Goal: Information Seeking & Learning: Compare options

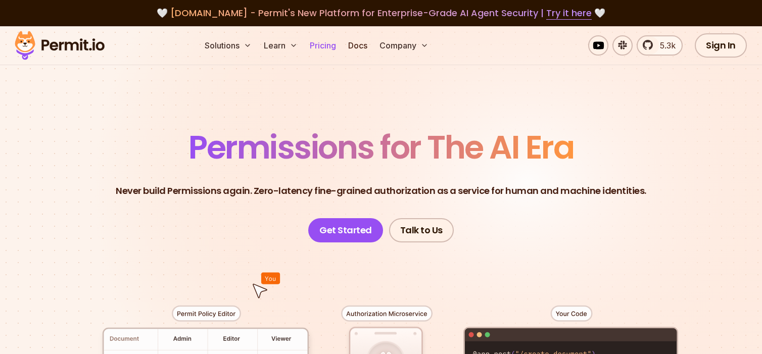
click at [312, 48] on link "Pricing" at bounding box center [323, 45] width 34 height 20
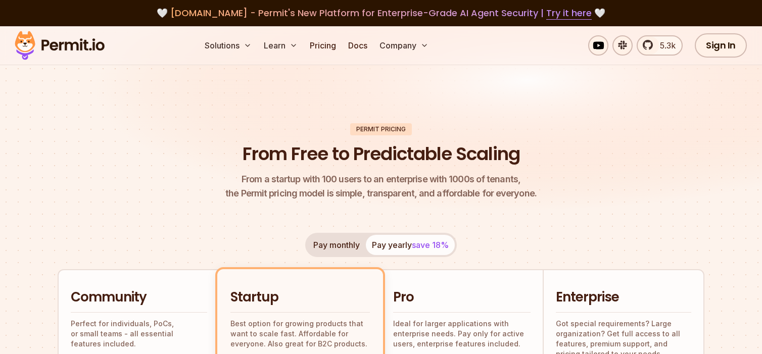
scroll to position [152, 0]
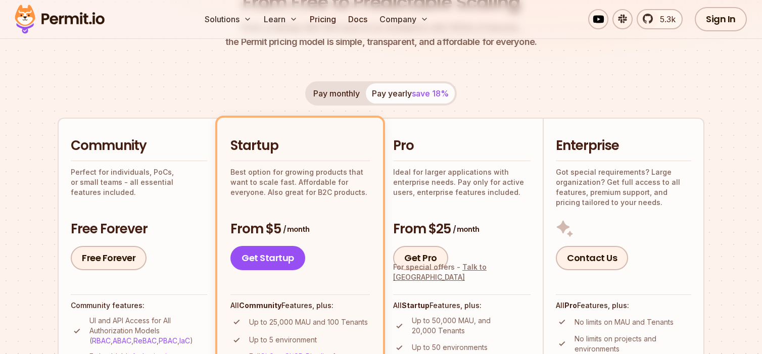
click at [481, 197] on p "Ideal for larger applications with enterprise needs. Pay only for active users,…" at bounding box center [461, 182] width 137 height 30
click at [439, 270] on link "Get Pro" at bounding box center [420, 258] width 55 height 24
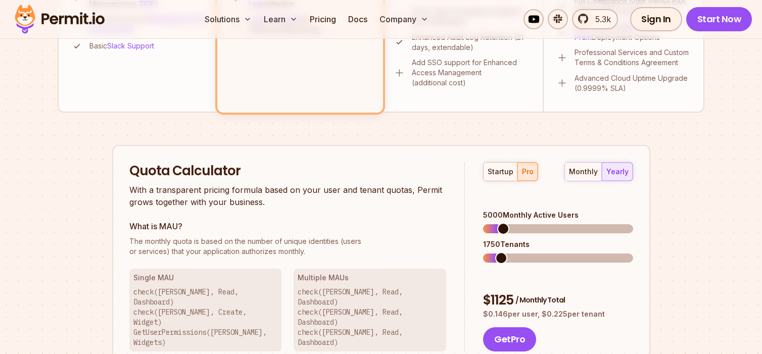
scroll to position [337, 0]
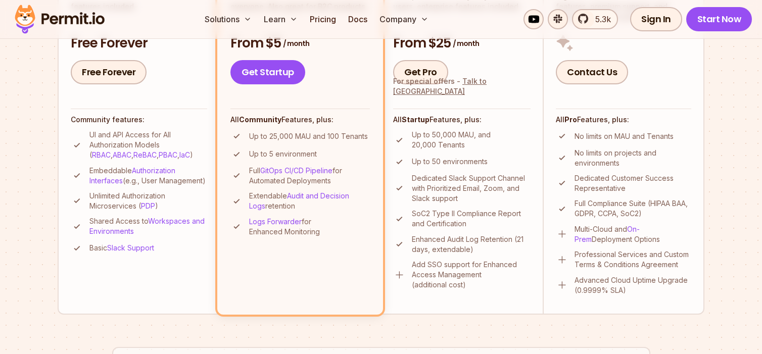
click at [475, 147] on div "All Startup Features, plus: Up to 50,000 MAU, and 20,000 Tenants Up to 50 envir…" at bounding box center [461, 199] width 137 height 181
click at [425, 84] on link "Get Pro" at bounding box center [420, 72] width 55 height 24
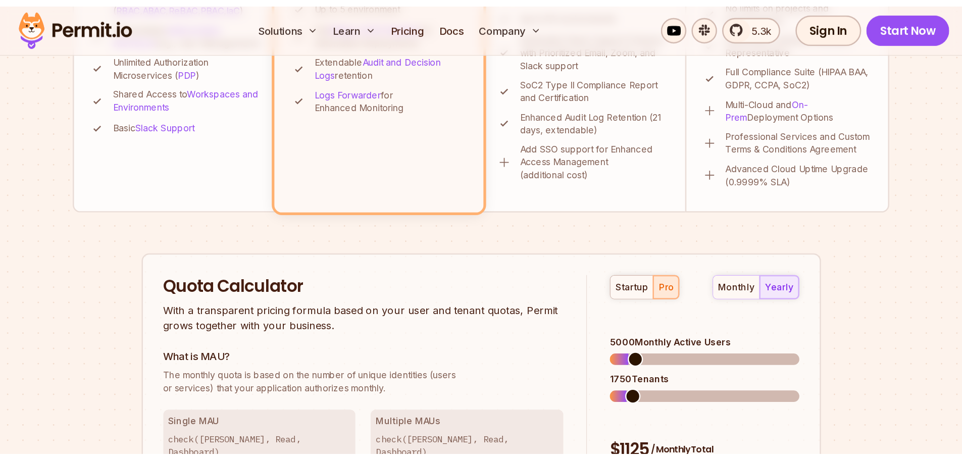
scroll to position [590, 0]
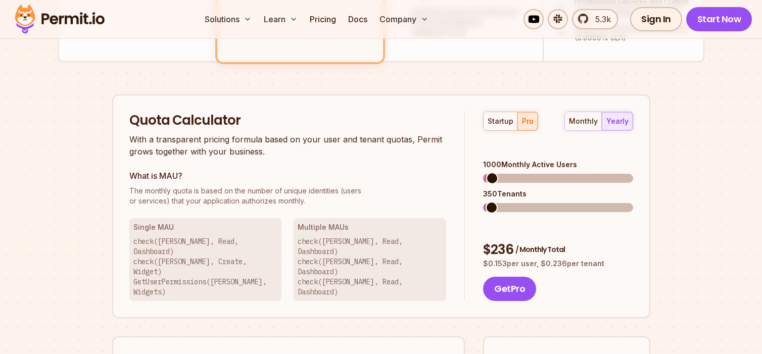
click at [486, 184] on span at bounding box center [492, 178] width 12 height 12
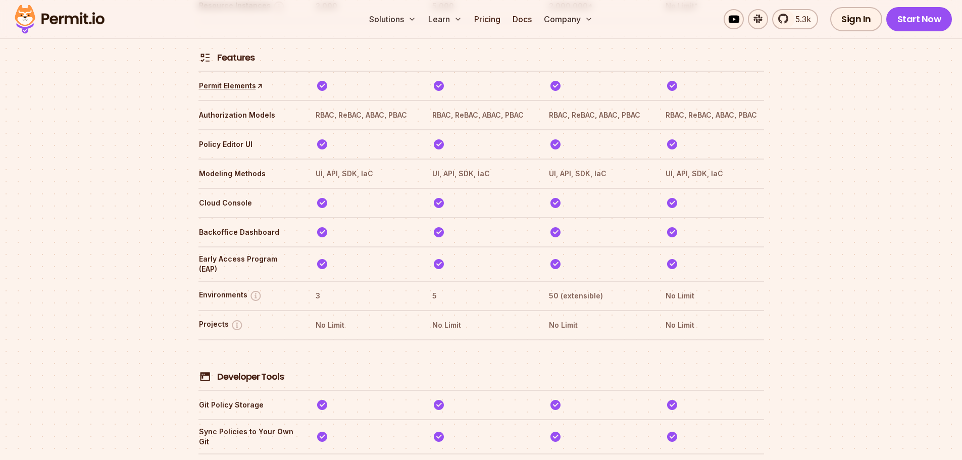
scroll to position [1661, 0]
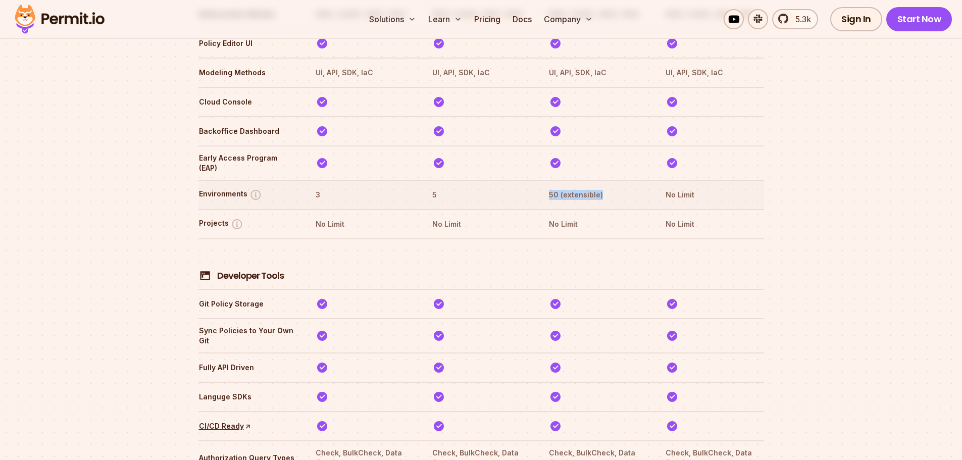
drag, startPoint x: 637, startPoint y: 294, endPoint x: 554, endPoint y: 294, distance: 83.3
click at [554, 203] on th "50 (extensible)" at bounding box center [597, 195] width 98 height 16
drag, startPoint x: 548, startPoint y: 291, endPoint x: 611, endPoint y: 291, distance: 63.1
click at [611, 209] on tr "Environments 3 5 50 (extensible) No Limit" at bounding box center [481, 194] width 566 height 29
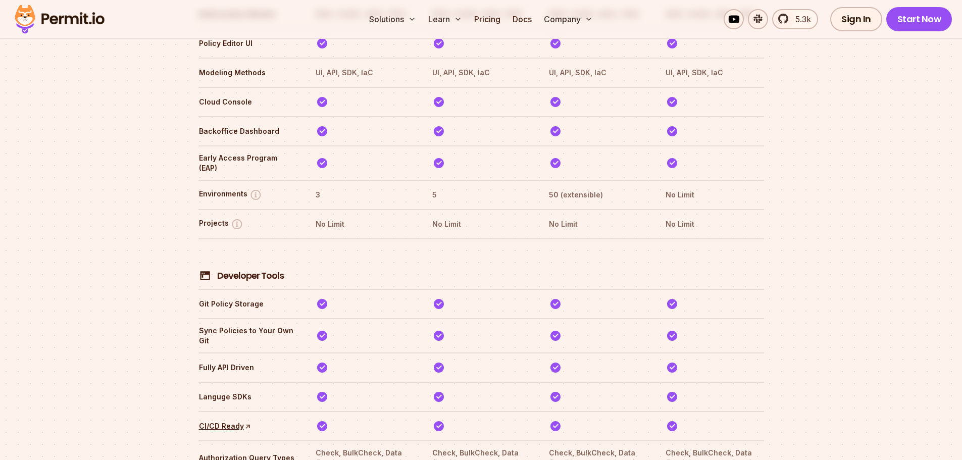
drag, startPoint x: 617, startPoint y: 290, endPoint x: 544, endPoint y: 296, distance: 73.4
click at [544, 209] on tr "Environments 3 5 50 (extensible) No Limit" at bounding box center [481, 194] width 566 height 29
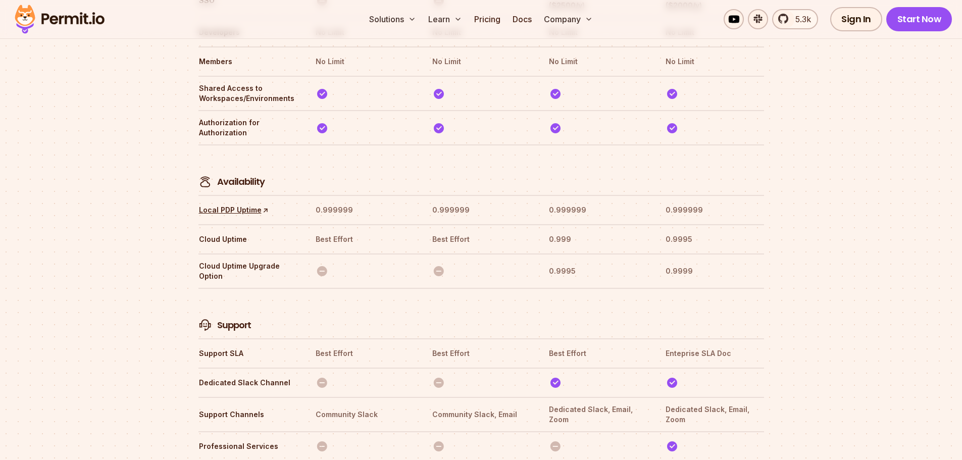
scroll to position [2926, 0]
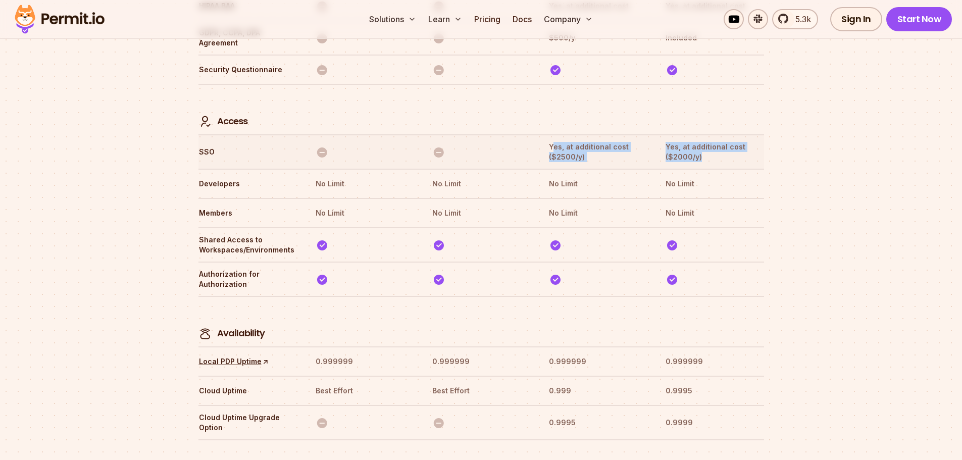
drag, startPoint x: 557, startPoint y: 306, endPoint x: 725, endPoint y: 313, distance: 167.8
click at [725, 169] on tr "SSO Yes, at additional cost ($2500/y) Yes, at additional cost ($2000/y)" at bounding box center [481, 151] width 566 height 34
drag, startPoint x: 720, startPoint y: 313, endPoint x: 540, endPoint y: 309, distance: 180.3
click at [540, 169] on tr "SSO Yes, at additional cost ($2500/y) Yes, at additional cost ($2000/y)" at bounding box center [481, 151] width 566 height 34
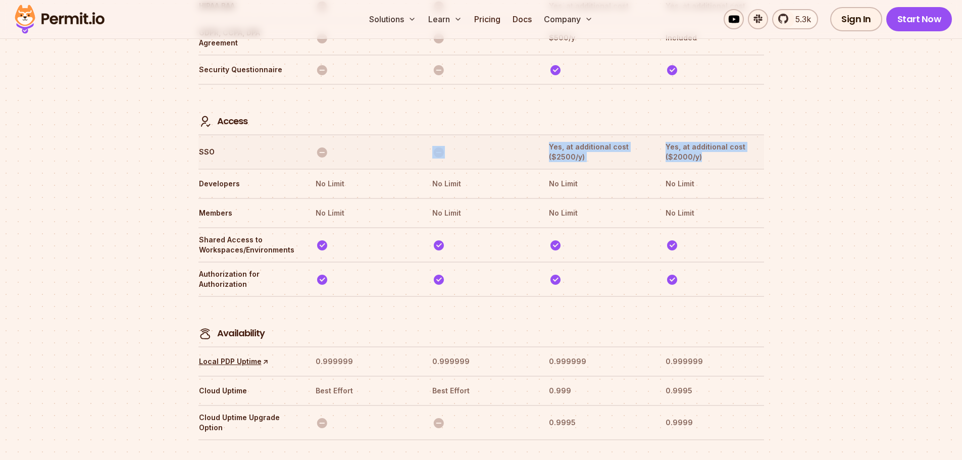
click at [697, 163] on th "Yes, at additional cost ($2000/y)" at bounding box center [714, 151] width 98 height 21
drag, startPoint x: 750, startPoint y: 312, endPoint x: 549, endPoint y: 306, distance: 201.6
click at [549, 169] on tr "SSO Yes, at additional cost ($2500/y) Yes, at additional cost ($2000/y)" at bounding box center [481, 151] width 566 height 34
drag, startPoint x: 578, startPoint y: 313, endPoint x: 735, endPoint y: 323, distance: 157.4
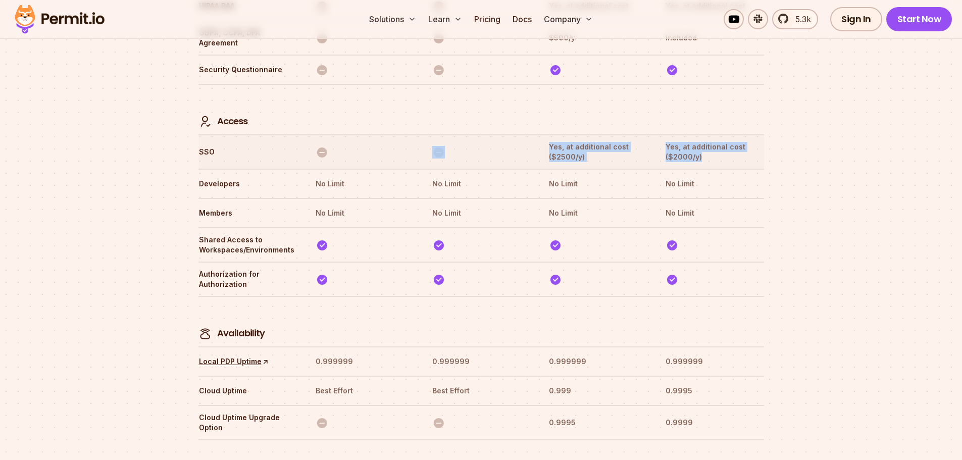
click at [735, 169] on tr "SSO Yes, at additional cost ($2500/y) Yes, at additional cost ($2000/y)" at bounding box center [481, 151] width 566 height 34
click at [620, 163] on th "Yes, at additional cost ($2500/y)" at bounding box center [597, 151] width 98 height 21
drag, startPoint x: 600, startPoint y: 315, endPoint x: 546, endPoint y: 303, distance: 55.4
click at [546, 169] on tr "SSO Yes, at additional cost ($2500/y) Yes, at additional cost ($2000/y)" at bounding box center [481, 151] width 566 height 34
click at [618, 163] on th "Yes, at additional cost ($2500/y)" at bounding box center [597, 151] width 98 height 21
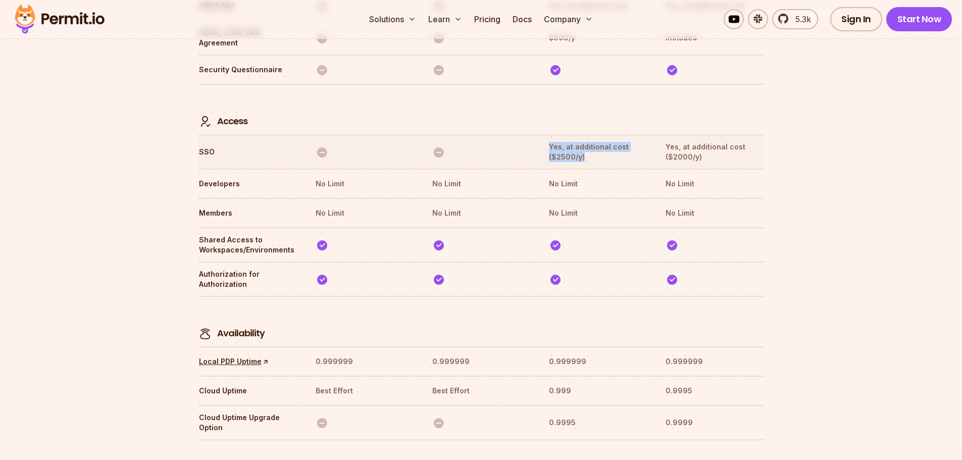
drag, startPoint x: 547, startPoint y: 303, endPoint x: 591, endPoint y: 315, distance: 45.4
click at [591, 169] on tr "SSO Yes, at additional cost ($2500/y) Yes, at additional cost ($2000/y)" at bounding box center [481, 151] width 566 height 34
click at [591, 163] on th "Yes, at additional cost ($2500/y)" at bounding box center [597, 151] width 98 height 21
drag, startPoint x: 593, startPoint y: 315, endPoint x: 548, endPoint y: 303, distance: 46.9
click at [548, 169] on tr "SSO Yes, at additional cost ($2500/y) Yes, at additional cost ($2000/y)" at bounding box center [481, 151] width 566 height 34
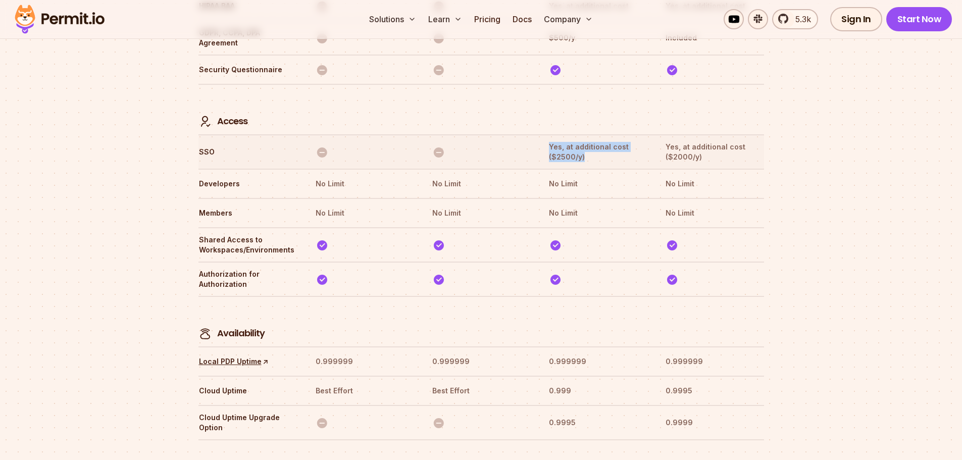
click at [548, 169] on tr "SSO Yes, at additional cost ($2500/y) Yes, at additional cost ($2000/y)" at bounding box center [481, 151] width 566 height 34
drag, startPoint x: 557, startPoint y: 303, endPoint x: 596, endPoint y: 314, distance: 40.9
click at [596, 163] on th "Yes, at additional cost ($2500/y)" at bounding box center [597, 151] width 98 height 21
drag, startPoint x: 613, startPoint y: 317, endPoint x: 540, endPoint y: 306, distance: 73.6
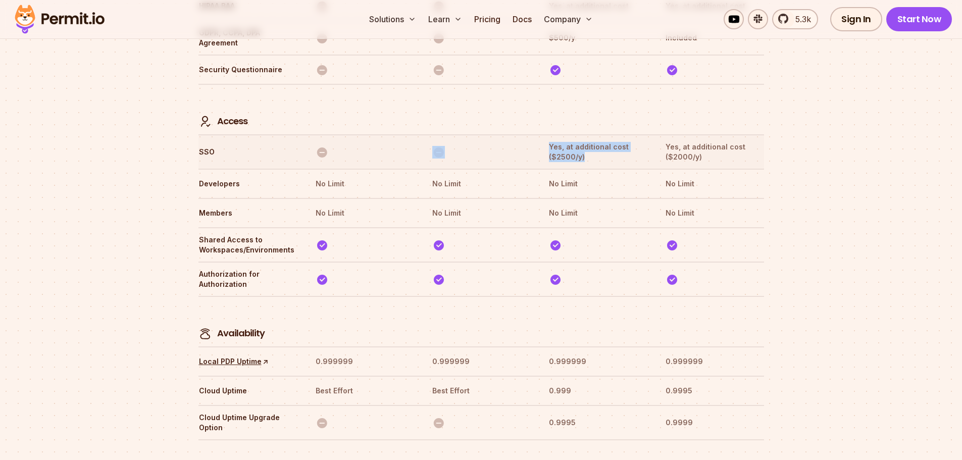
click at [540, 169] on tr "SSO Yes, at additional cost ($2500/y) Yes, at additional cost ($2000/y)" at bounding box center [481, 151] width 566 height 34
drag, startPoint x: 555, startPoint y: 315, endPoint x: 592, endPoint y: 311, distance: 37.6
click at [592, 163] on th "Yes, at additional cost ($2500/y)" at bounding box center [597, 151] width 98 height 21
drag, startPoint x: 733, startPoint y: 309, endPoint x: 545, endPoint y: 311, distance: 187.4
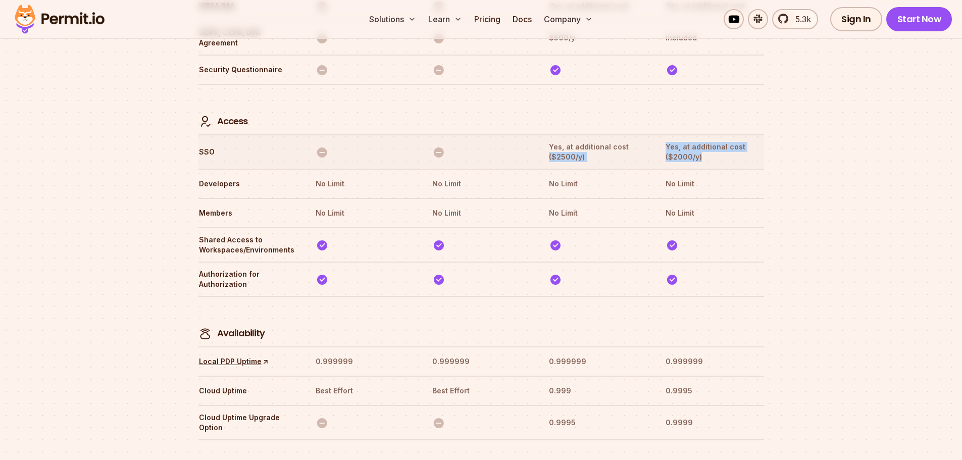
click at [545, 169] on tr "SSO Yes, at additional cost ($2500/y) Yes, at additional cost ($2000/y)" at bounding box center [481, 151] width 566 height 34
click at [606, 163] on th "Yes, at additional cost ($2500/y)" at bounding box center [597, 151] width 98 height 21
drag, startPoint x: 552, startPoint y: 304, endPoint x: 596, endPoint y: 316, distance: 45.6
click at [596, 169] on tr "SSO Yes, at additional cost ($2500/y) Yes, at additional cost ($2000/y)" at bounding box center [481, 151] width 566 height 34
copy th "Yes, at additional cost ($2500/y)"
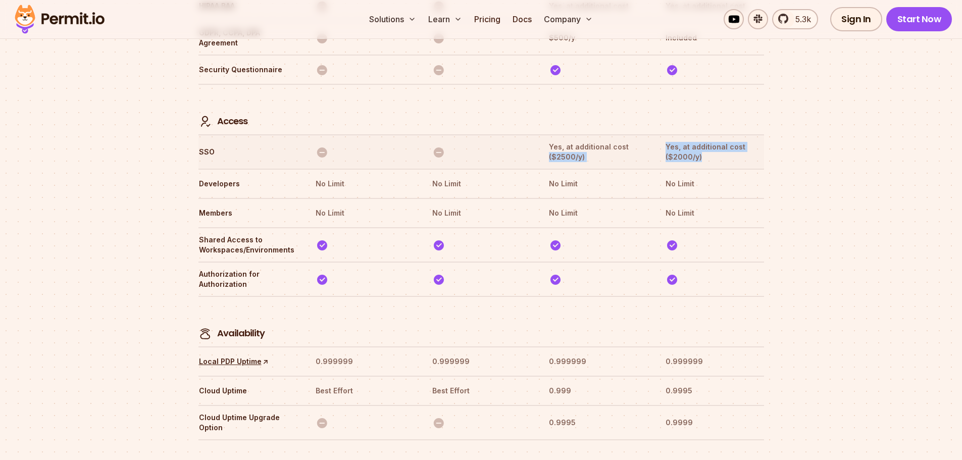
drag, startPoint x: 719, startPoint y: 320, endPoint x: 666, endPoint y: 302, distance: 55.9
click at [666, 169] on tr "SSO Yes, at additional cost ($2500/y) Yes, at additional cost ($2000/y)" at bounding box center [481, 151] width 566 height 34
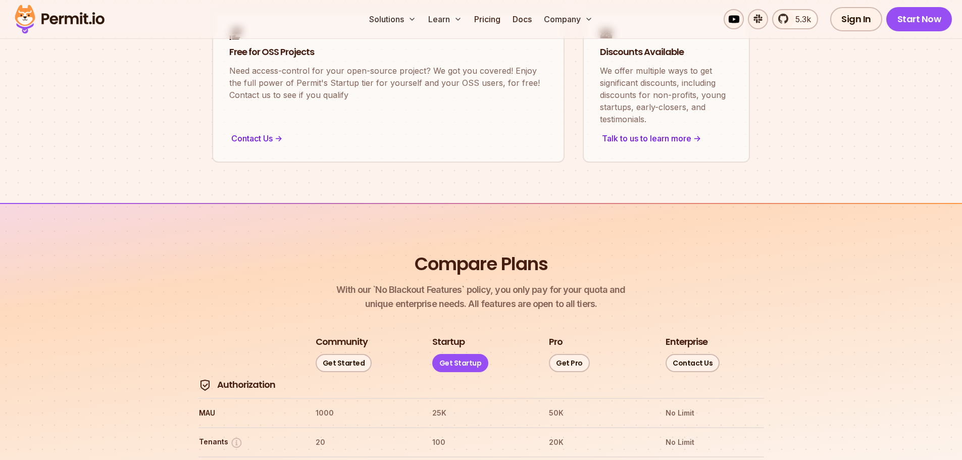
scroll to position [771, 0]
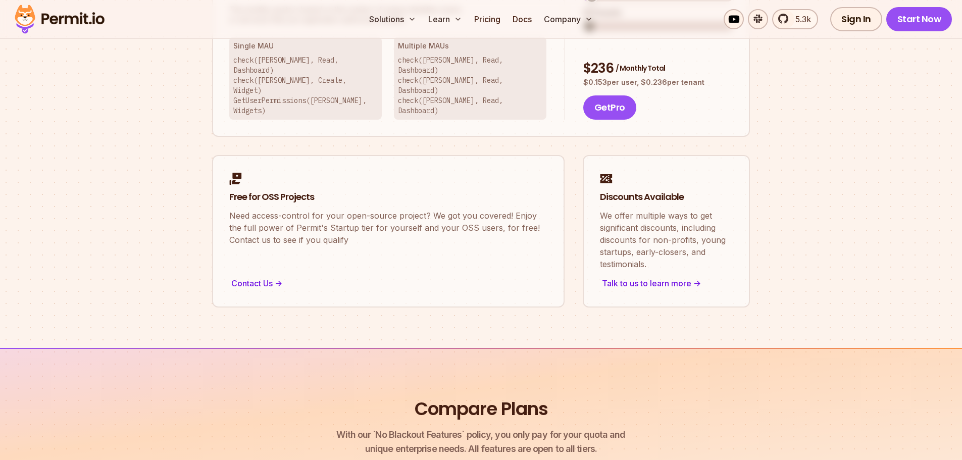
click at [583, 32] on span at bounding box center [589, 26] width 12 height 12
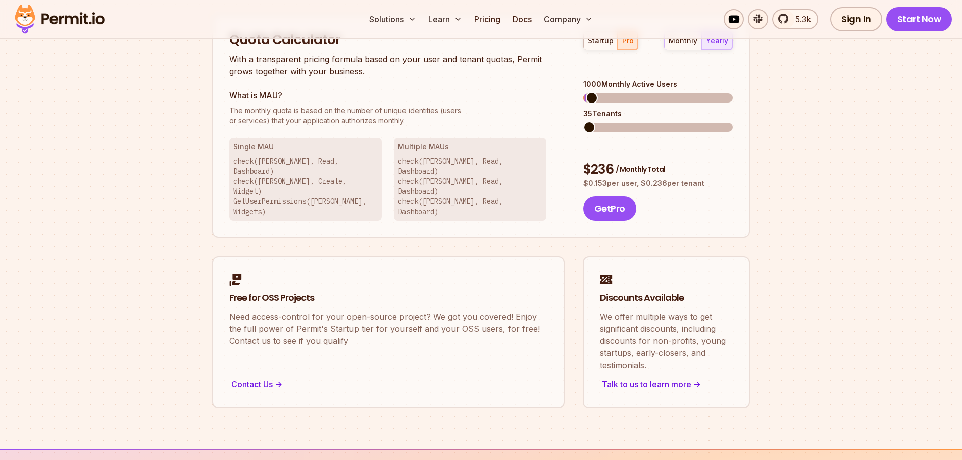
scroll to position [620, 0]
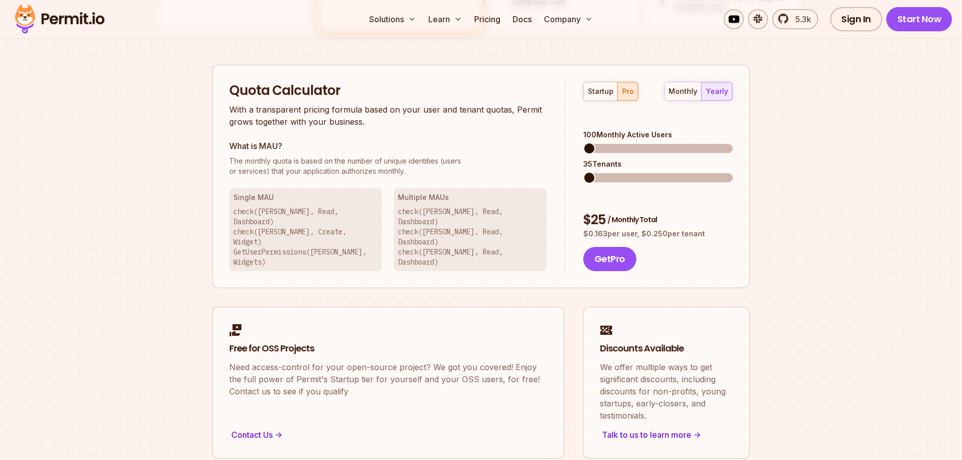
click at [583, 155] on span at bounding box center [589, 148] width 12 height 12
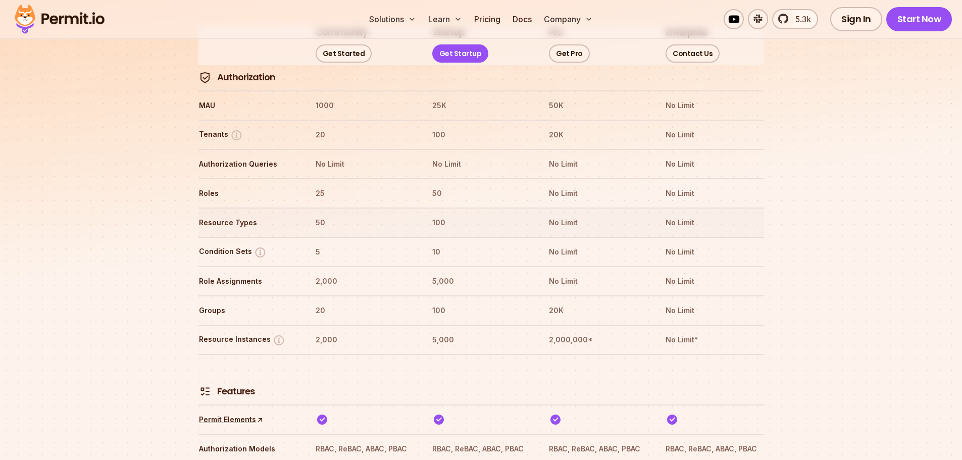
scroll to position [1276, 0]
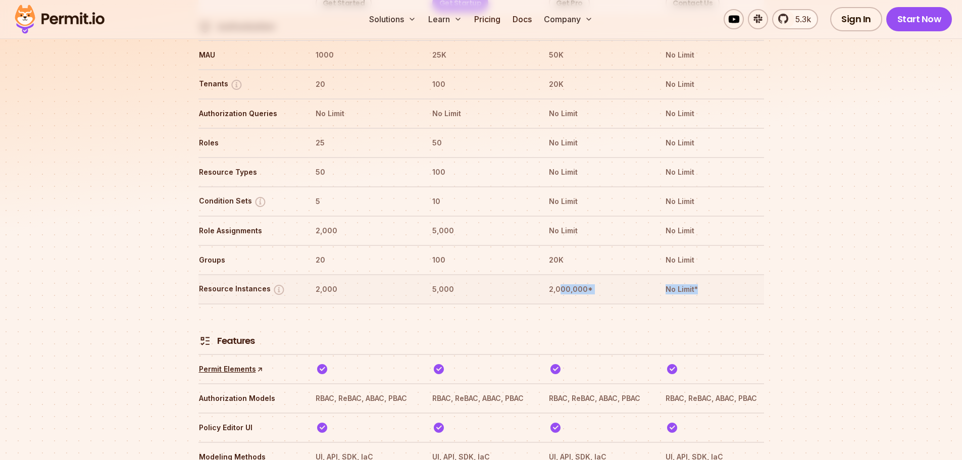
drag, startPoint x: 679, startPoint y: 373, endPoint x: 567, endPoint y: 374, distance: 112.6
click at [567, 304] on tr "Resource Instances 2,000 5,000 2,000,000* No Limit*" at bounding box center [481, 288] width 566 height 29
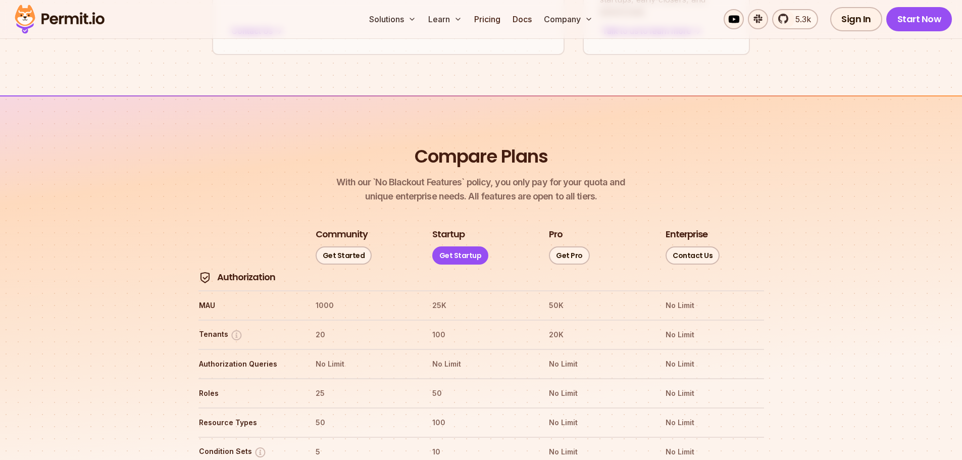
scroll to position [1175, 0]
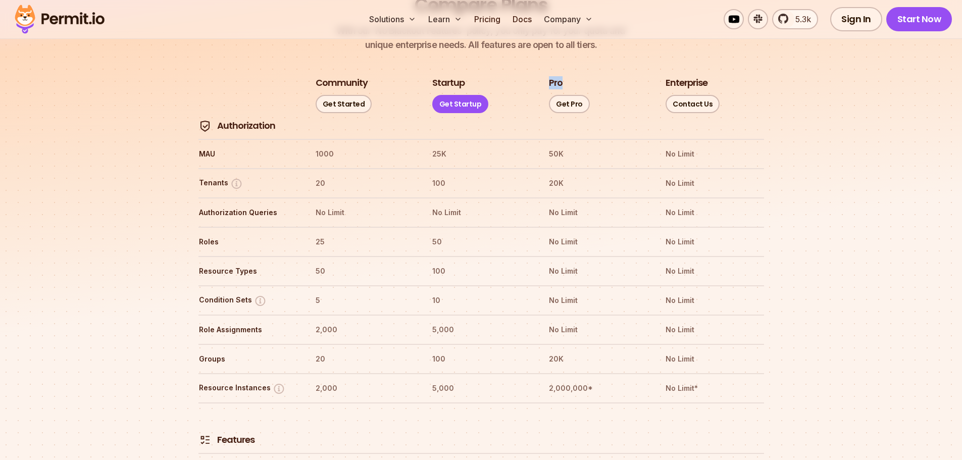
drag, startPoint x: 584, startPoint y: 149, endPoint x: 546, endPoint y: 146, distance: 38.5
click at [546, 114] on tr "Community Get Started Startup Get Startup Pro Get Pro Enterprise Contact Us" at bounding box center [481, 95] width 566 height 38
click at [751, 168] on tr "MAU 1000 25K 50K No Limit" at bounding box center [481, 153] width 566 height 29
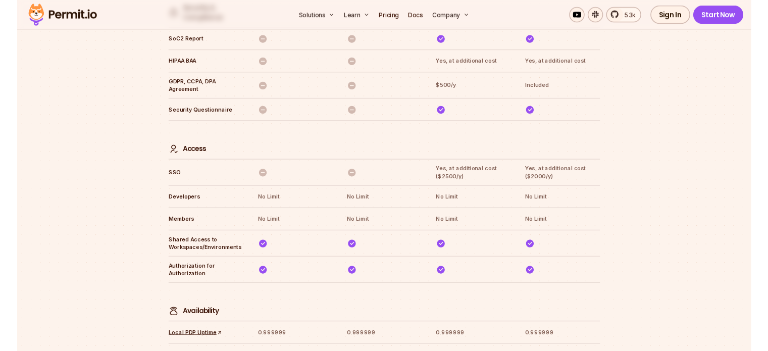
scroll to position [2852, 0]
